Goal: Task Accomplishment & Management: Manage account settings

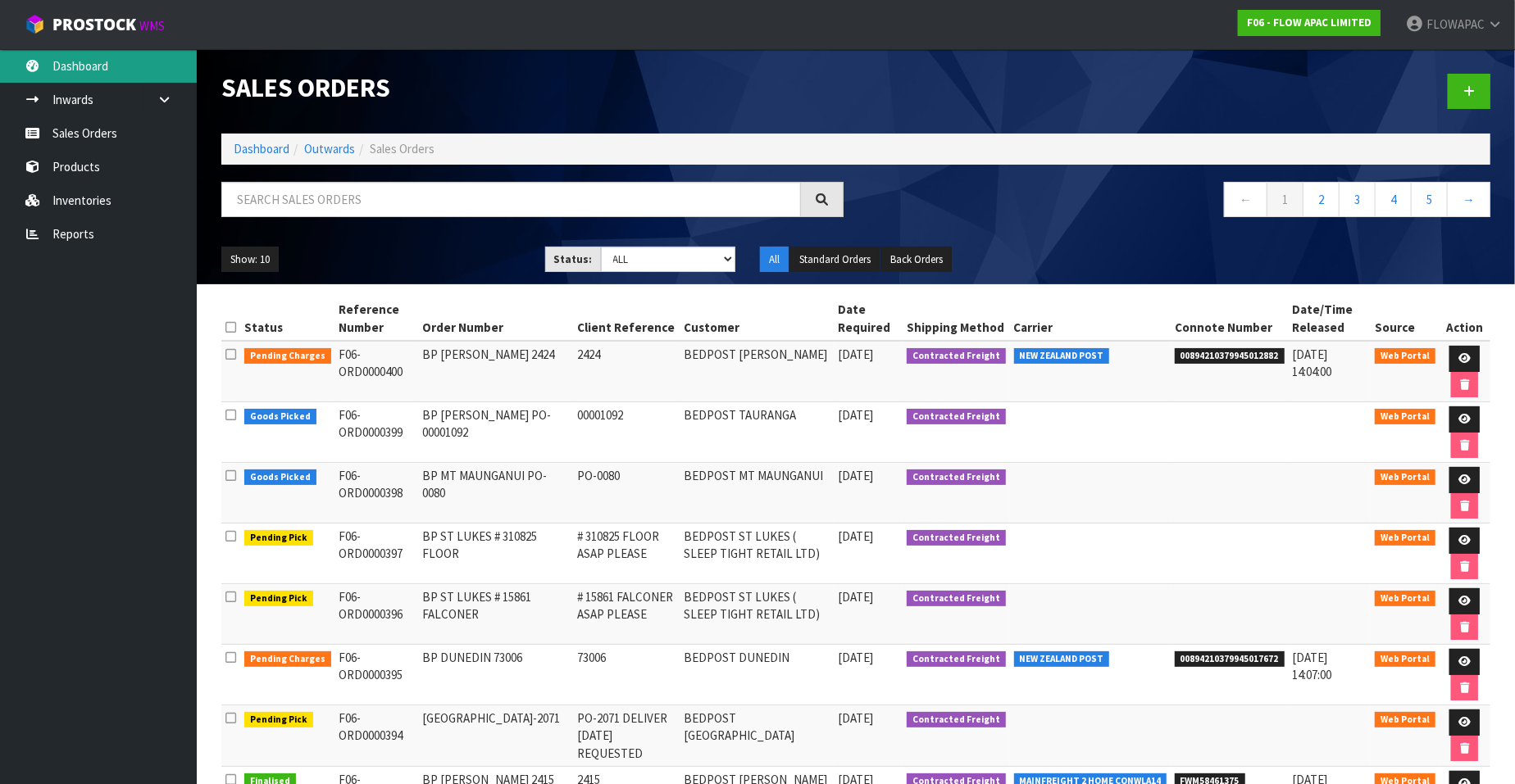
click at [90, 67] on link "Dashboard" at bounding box center [98, 66] width 197 height 34
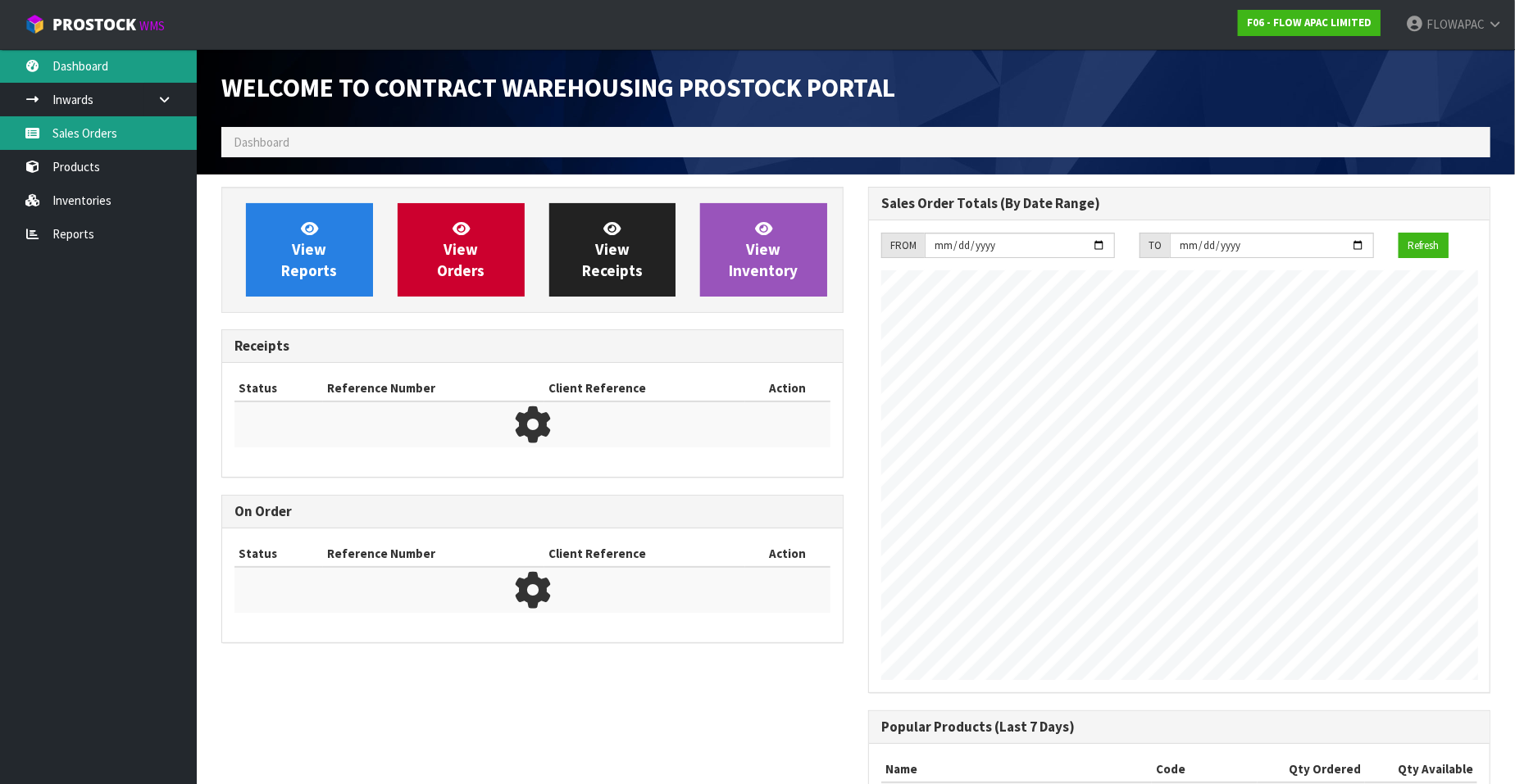
scroll to position [905, 647]
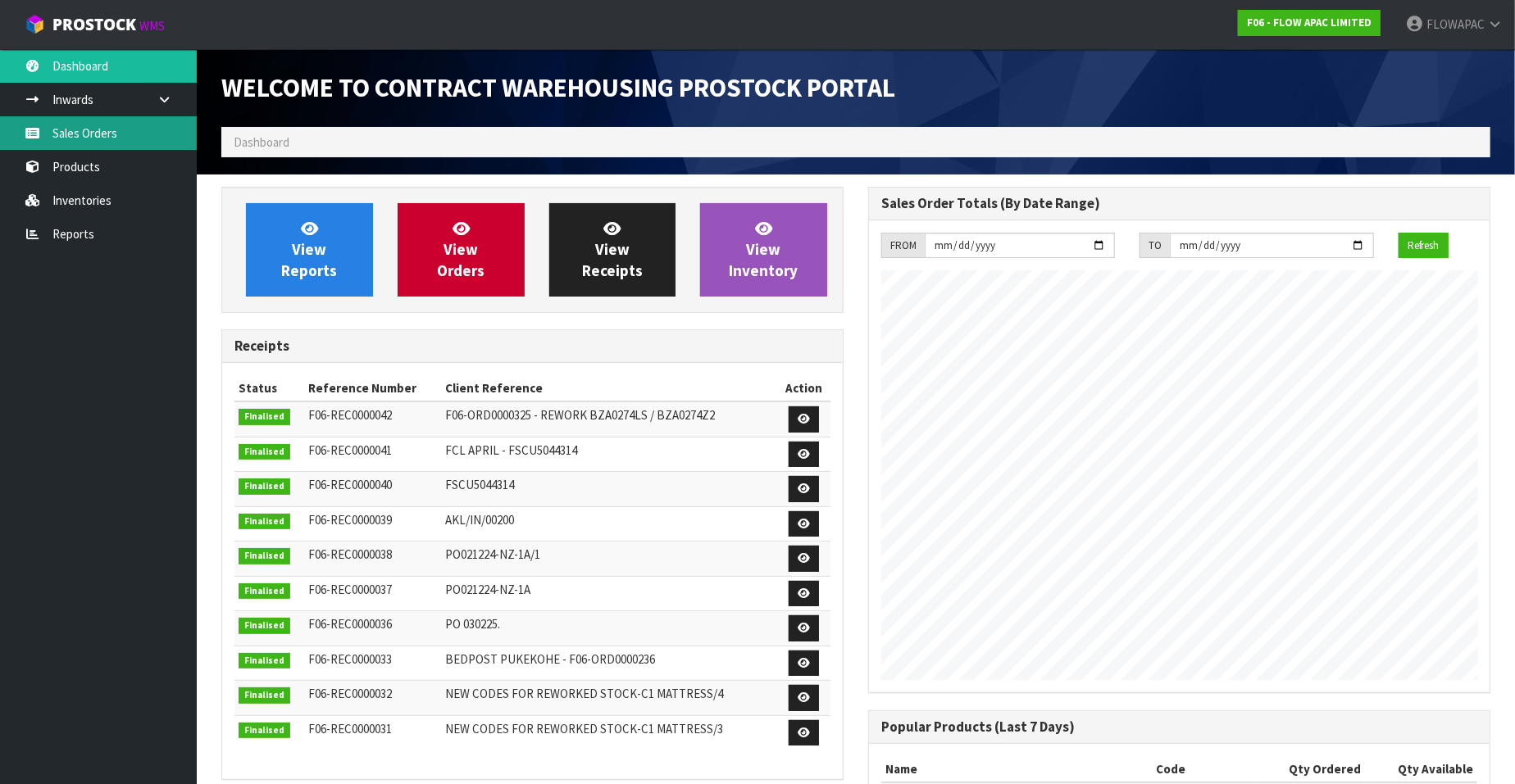
click at [98, 133] on link "Sales Orders" at bounding box center [98, 133] width 197 height 34
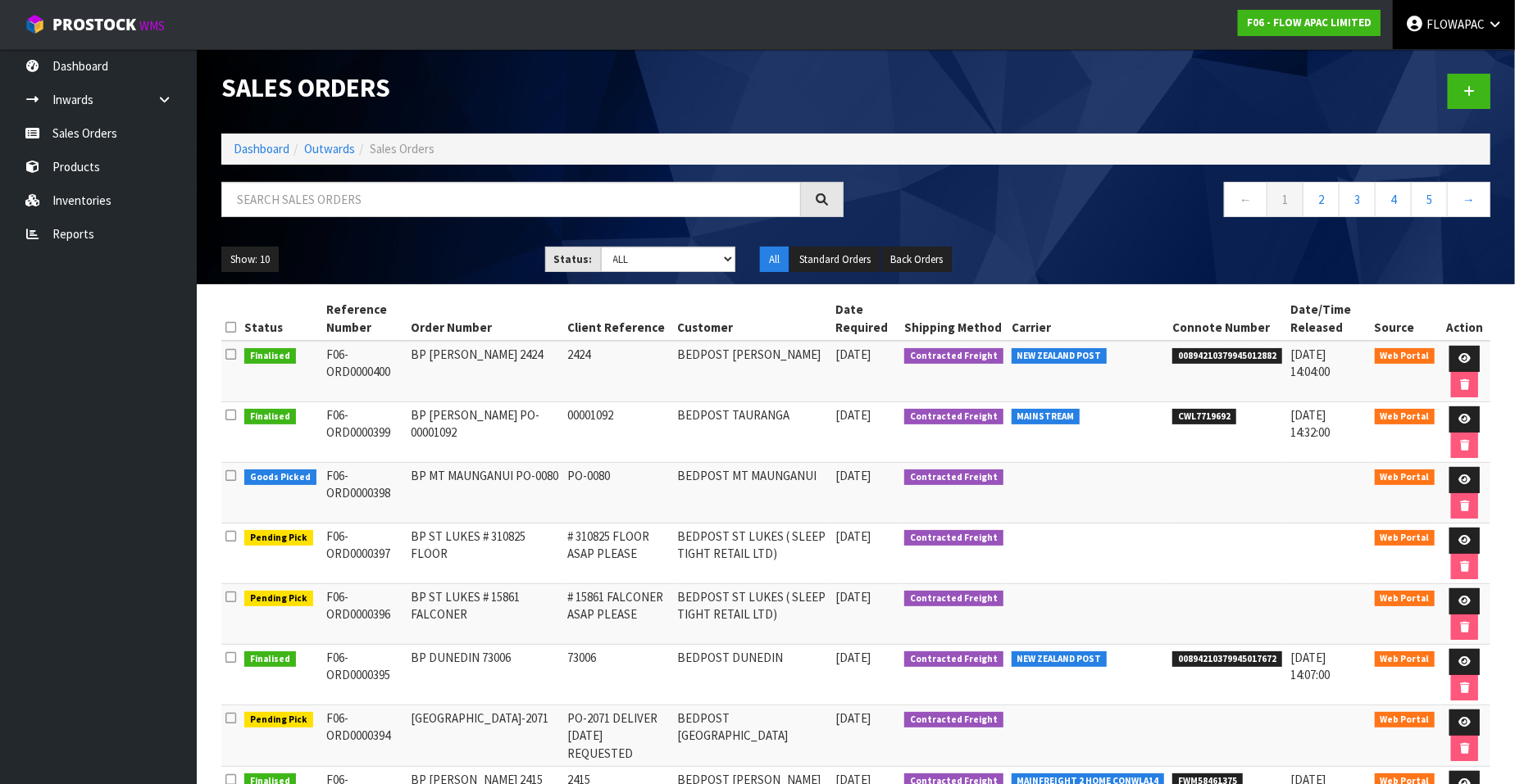
click at [1478, 17] on span "FLOWAPAC" at bounding box center [1455, 25] width 59 height 16
click at [1438, 67] on link "Logout" at bounding box center [1449, 65] width 129 height 22
